Goal: Task Accomplishment & Management: Use online tool/utility

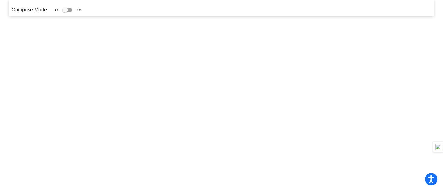
click at [97, 75] on mat-sidenav-content "Compose Mode Off On" at bounding box center [221, 95] width 443 height 191
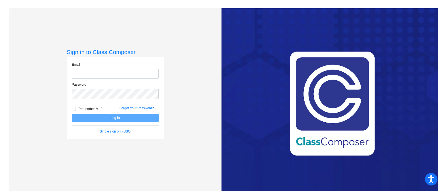
type input "lnitti@aspenk12.net"
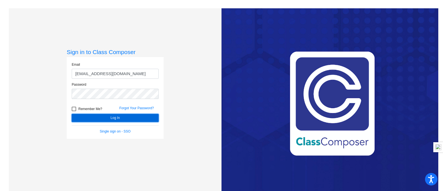
click at [115, 119] on button "Log In" at bounding box center [115, 118] width 87 height 8
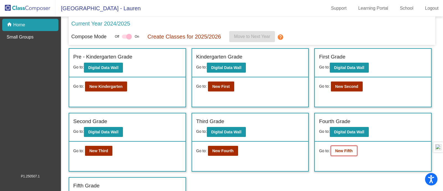
click at [336, 153] on button "New Fifth" at bounding box center [344, 151] width 26 height 10
click at [221, 151] on b "New Fourth" at bounding box center [222, 150] width 21 height 4
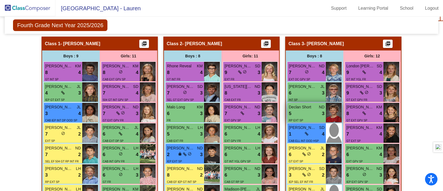
scroll to position [102, 0]
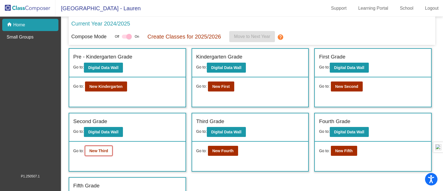
click at [96, 153] on button "New Third" at bounding box center [99, 151] width 28 height 10
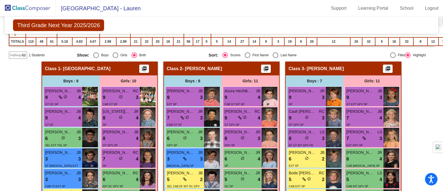
scroll to position [104, 0]
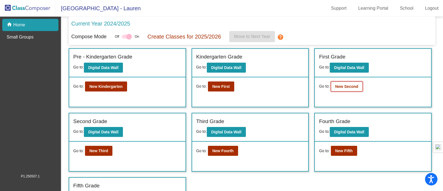
click at [340, 89] on button "New Second" at bounding box center [347, 86] width 32 height 10
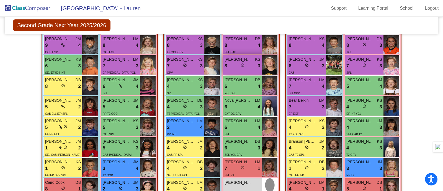
scroll to position [136, 0]
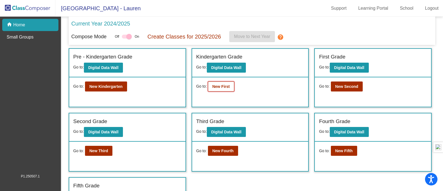
click at [220, 89] on button "New First" at bounding box center [221, 86] width 26 height 10
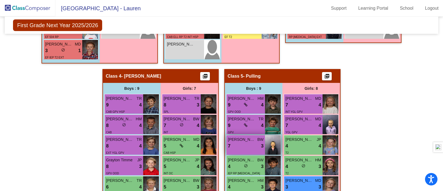
scroll to position [298, 0]
